Goal: Task Accomplishment & Management: Complete application form

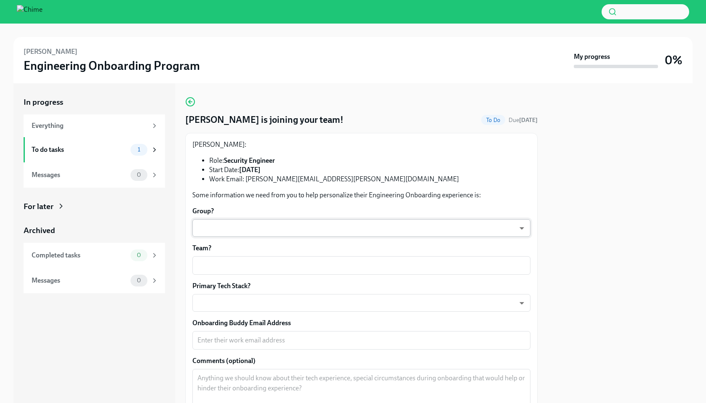
click at [278, 229] on body "[PERSON_NAME] Engineering Onboarding Program My progress 0% In progress Everyth…" at bounding box center [353, 201] width 706 height 403
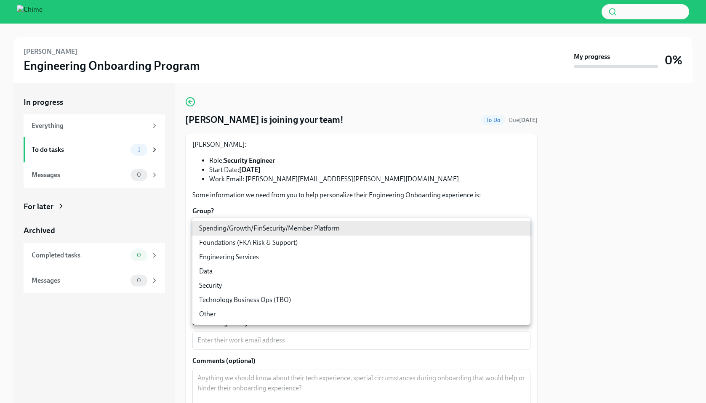
click at [257, 286] on li "Security" at bounding box center [361, 286] width 338 height 14
type input "AxIcR5_IH"
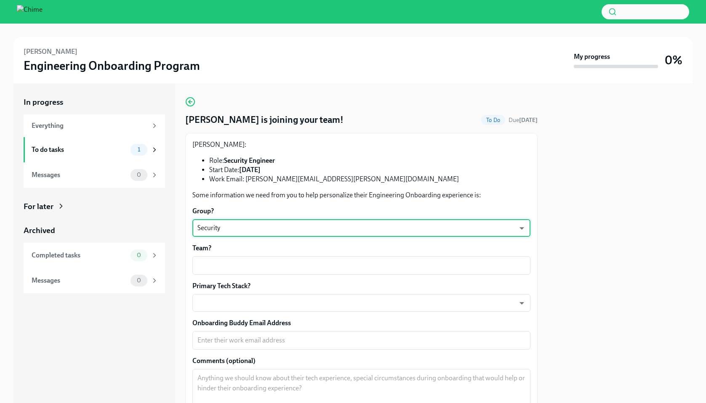
click at [261, 280] on div "Group? Security AxIcR5_IH ​ Team? x ​ Primary Tech Stack? ​ ​ Onboarding Buddy …" at bounding box center [361, 324] width 338 height 235
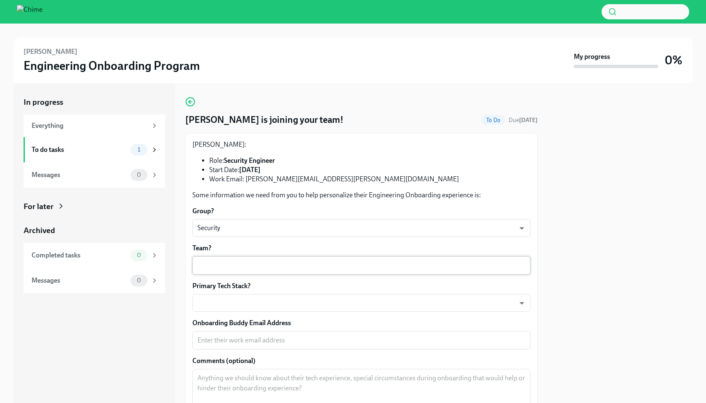
click at [265, 263] on textarea "Team?" at bounding box center [362, 266] width 328 height 10
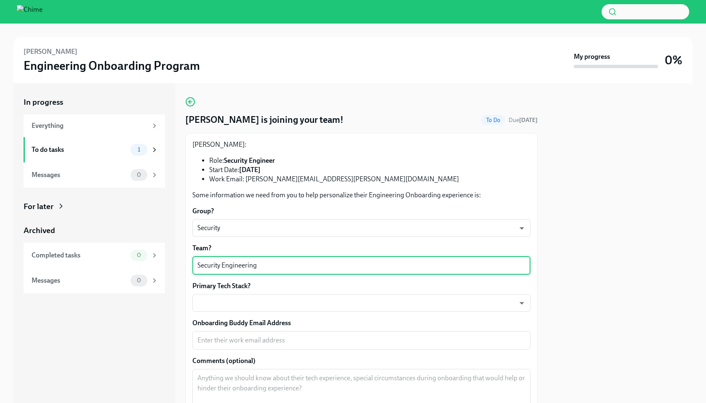
type textarea "Security Engineering"
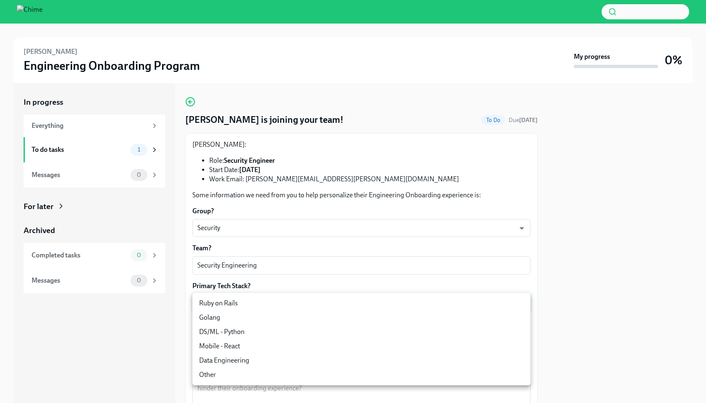
click at [234, 307] on li "Ruby on Rails" at bounding box center [361, 304] width 338 height 14
type input "mlO7hmzVj"
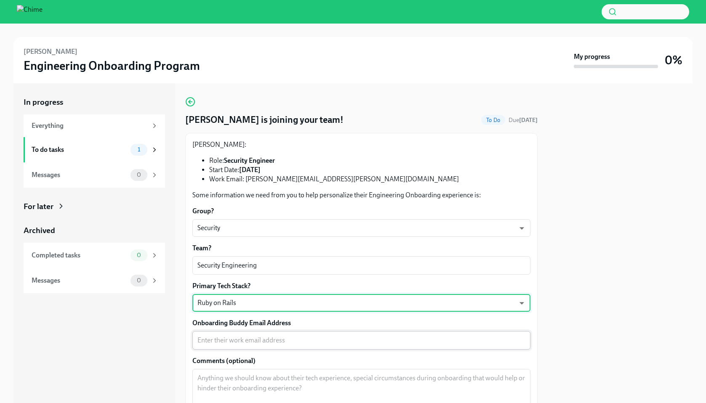
click at [232, 334] on div "x ​" at bounding box center [361, 340] width 338 height 19
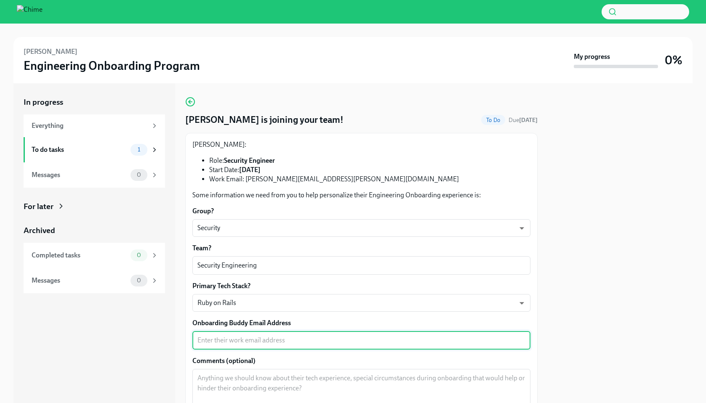
paste textarea "[PERSON_NAME][EMAIL_ADDRESS][PERSON_NAME][DOMAIN_NAME]"
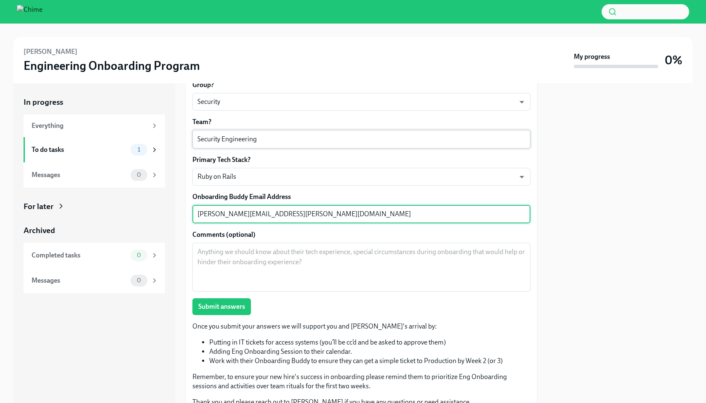
scroll to position [164, 0]
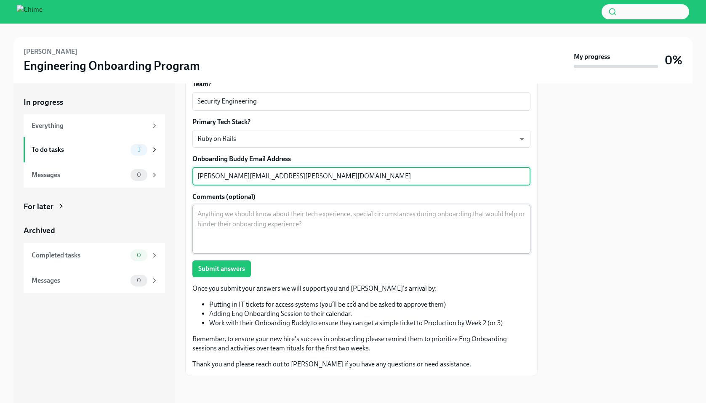
type textarea "[PERSON_NAME][EMAIL_ADDRESS][PERSON_NAME][DOMAIN_NAME]"
click at [322, 230] on textarea "Comments (optional)" at bounding box center [362, 229] width 328 height 40
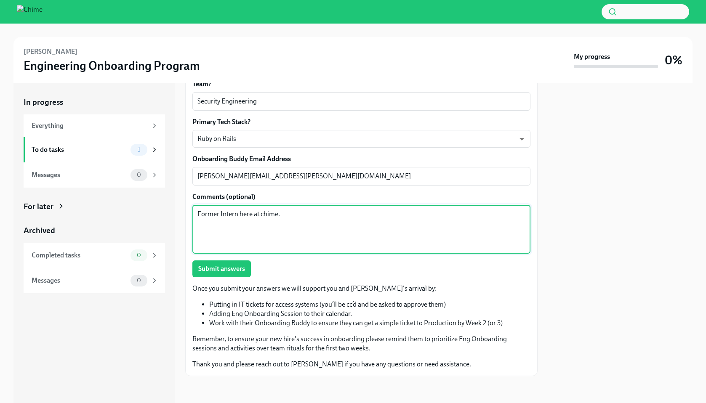
type textarea "Former Intern here at chime."
click at [239, 278] on div "[PERSON_NAME]: Role: Security Engineer Start Date: [DATE] Work Email: [EMAIL_AD…" at bounding box center [361, 172] width 338 height 393
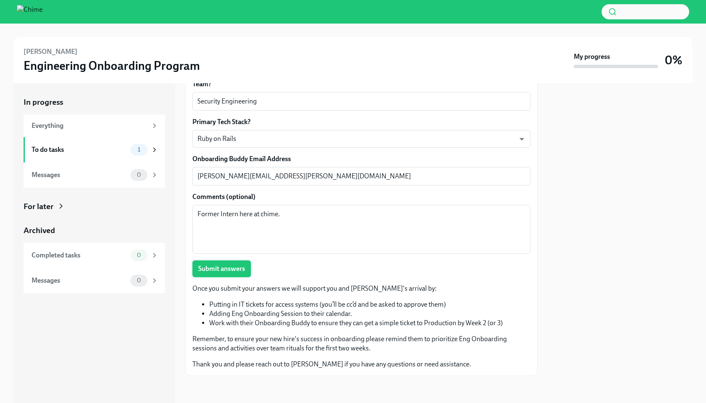
click at [239, 274] on button "Submit answers" at bounding box center [221, 269] width 59 height 17
